Goal: Register for event/course

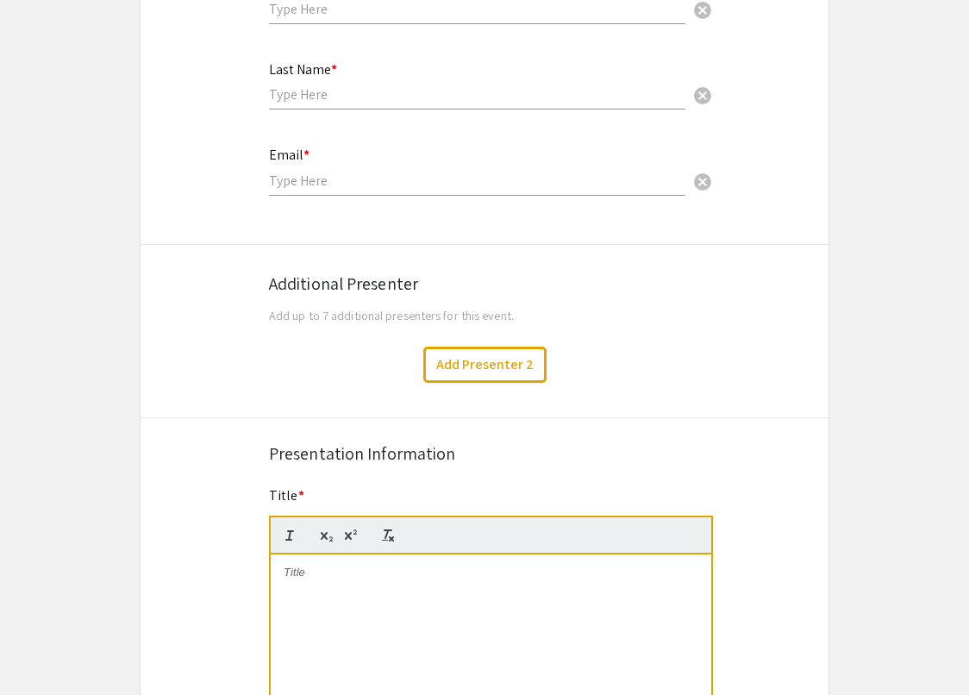
scroll to position [926, 0]
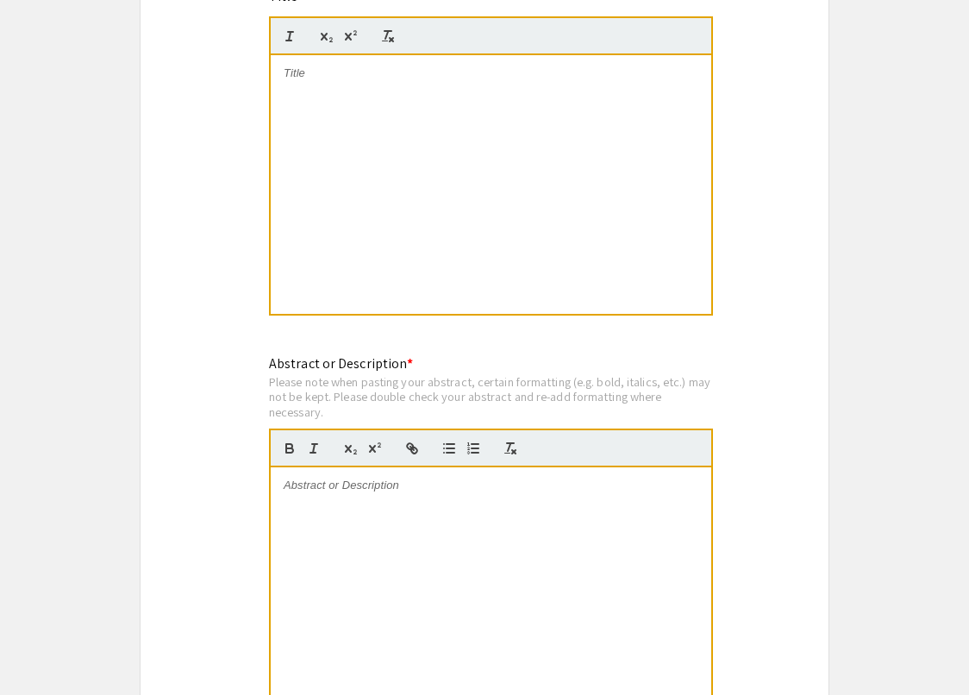
click at [573, 216] on div at bounding box center [491, 184] width 441 height 259
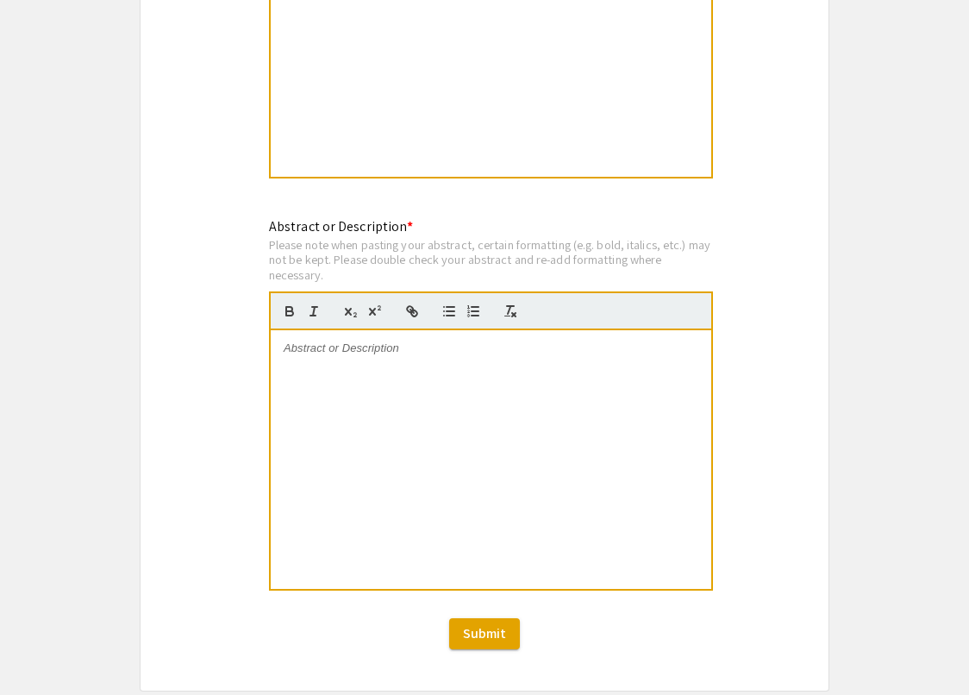
scroll to position [1146, 0]
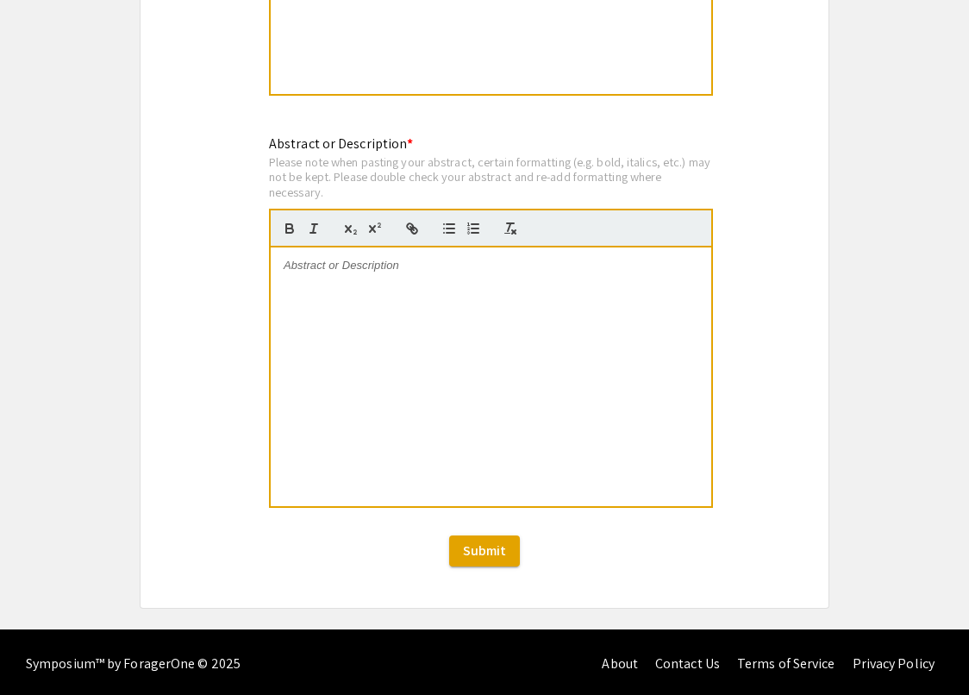
click at [635, 345] on div at bounding box center [491, 377] width 441 height 259
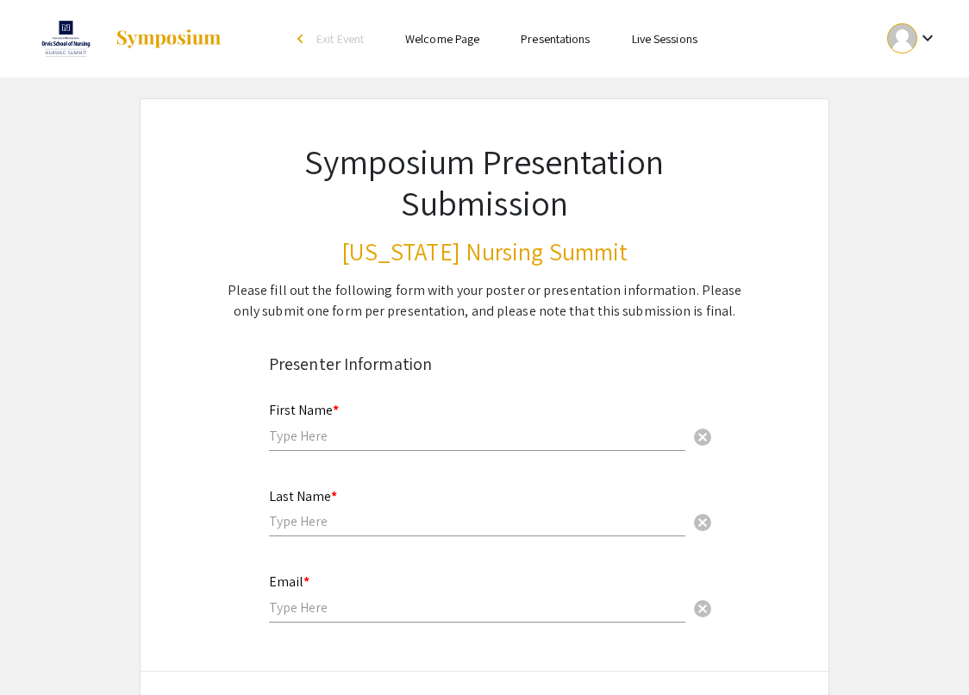
scroll to position [0, 0]
click at [60, 39] on img at bounding box center [66, 38] width 64 height 43
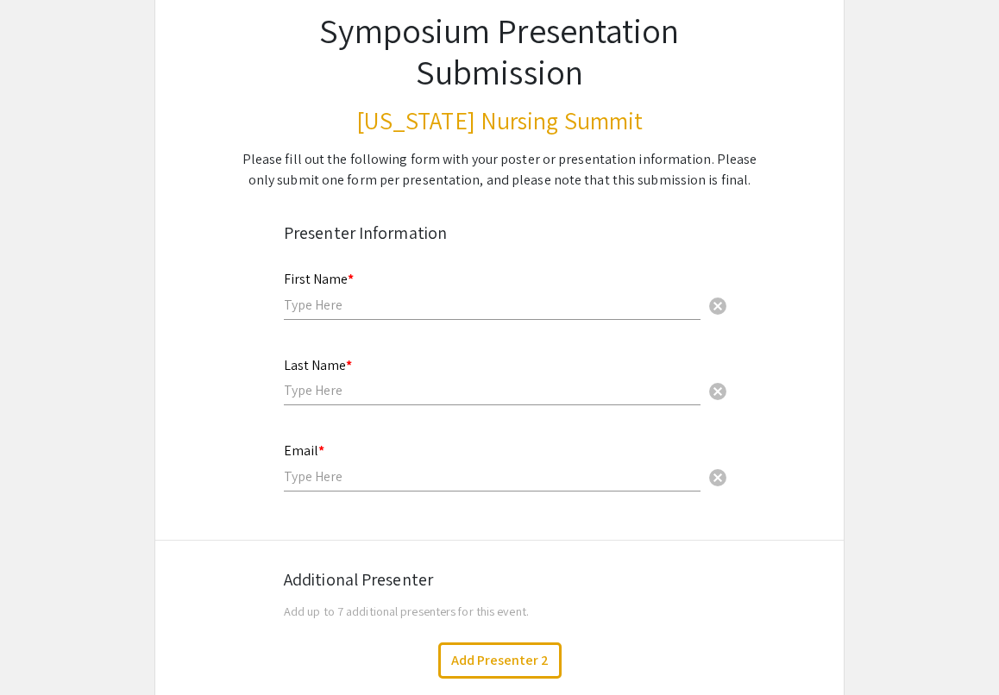
scroll to position [76, 0]
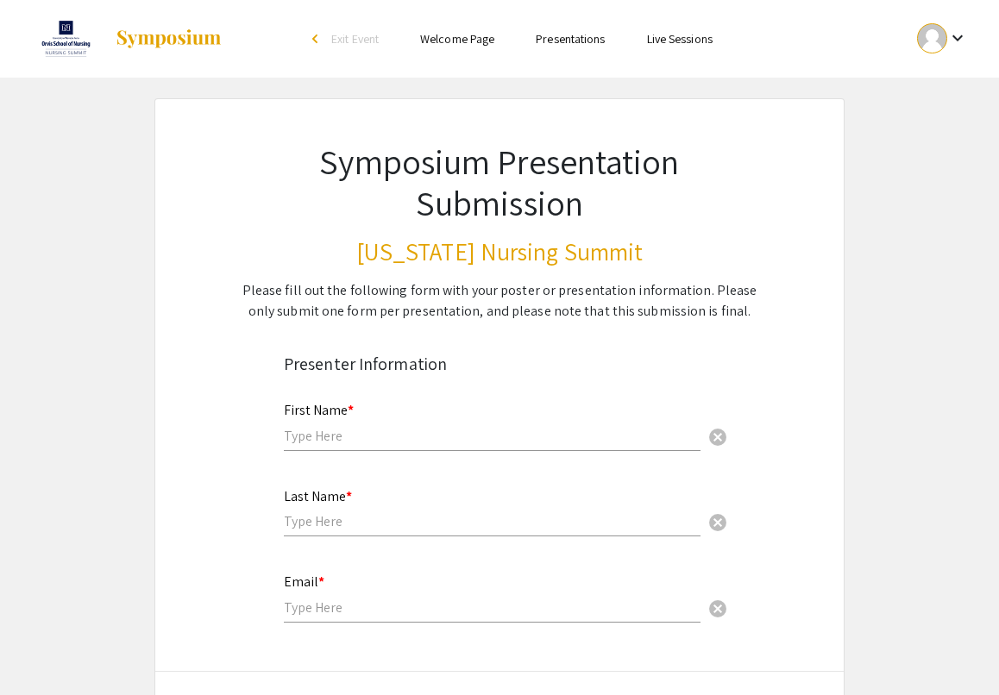
scroll to position [0, 0]
drag, startPoint x: 381, startPoint y: 249, endPoint x: 565, endPoint y: 247, distance: 183.7
click at [565, 247] on h3 "[US_STATE] Nursing Summit" at bounding box center [499, 251] width 521 height 29
click at [462, 43] on link "Welcome Page" at bounding box center [457, 39] width 74 height 16
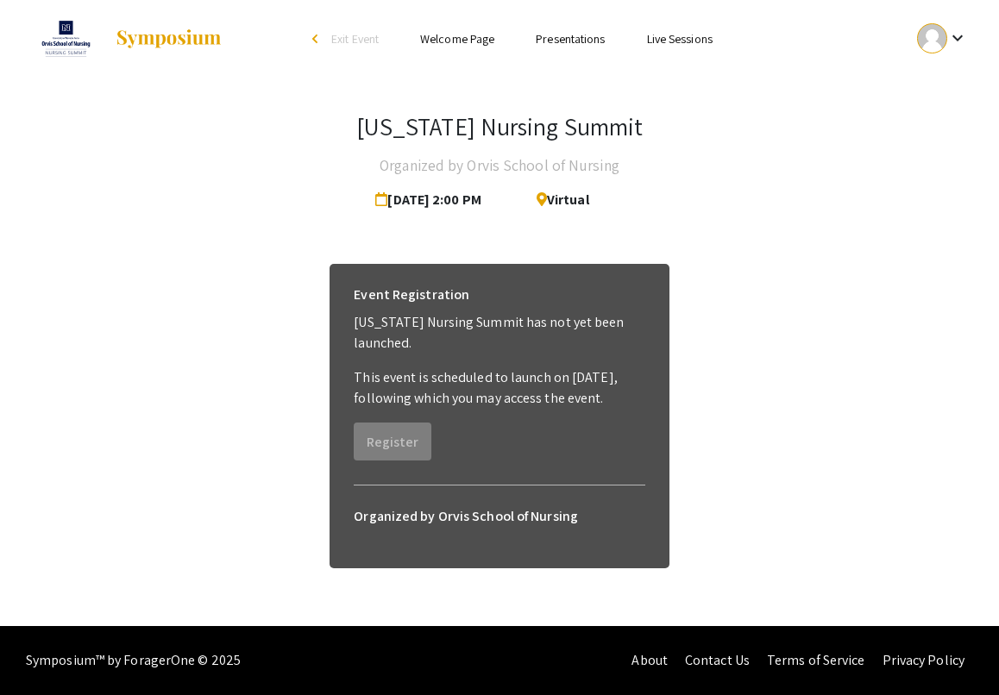
click at [591, 36] on link "Presentations" at bounding box center [570, 39] width 69 height 16
click at [574, 39] on link "Presentations" at bounding box center [570, 39] width 69 height 16
click at [562, 41] on link "Presentations" at bounding box center [570, 39] width 69 height 16
